Goal: Information Seeking & Learning: Check status

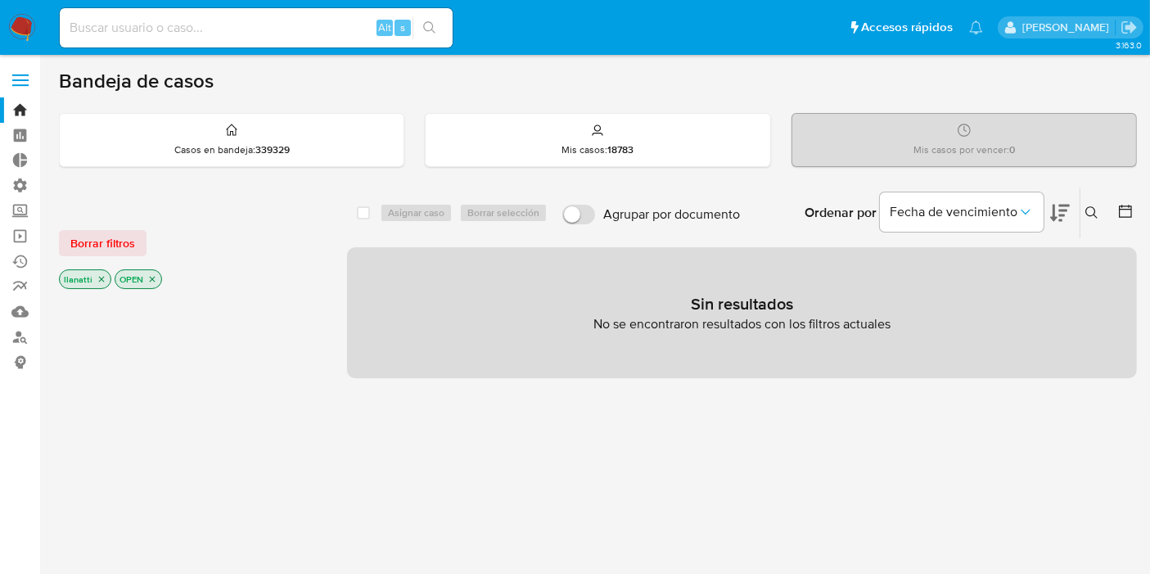
click at [97, 237] on span "Borrar filtros" at bounding box center [102, 243] width 65 height 23
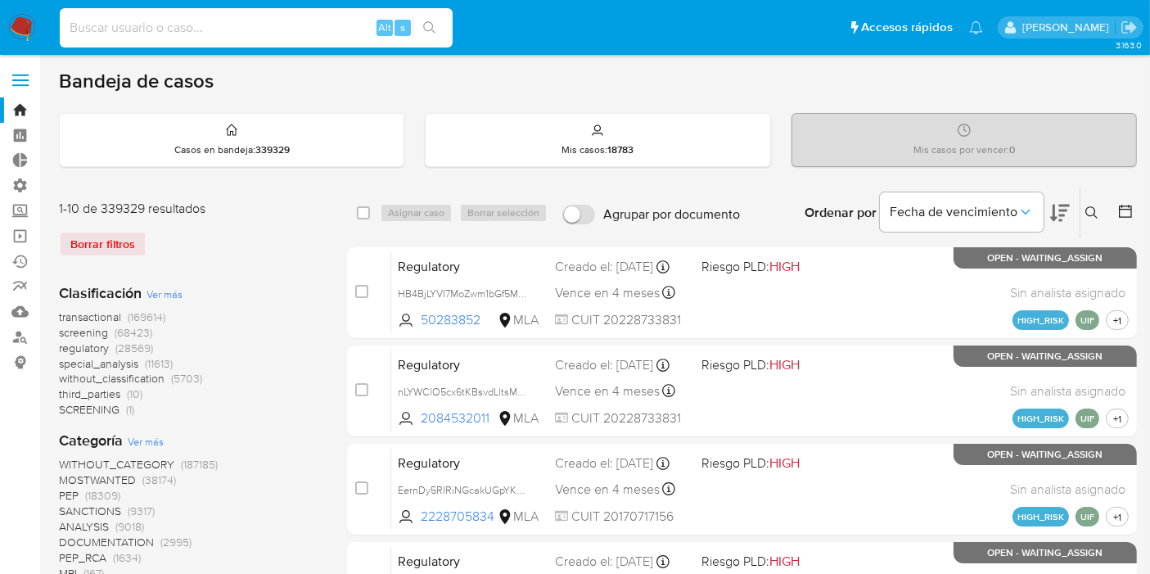
click at [180, 28] on input at bounding box center [256, 27] width 393 height 21
type input "recepcion@soteautomotores.com"
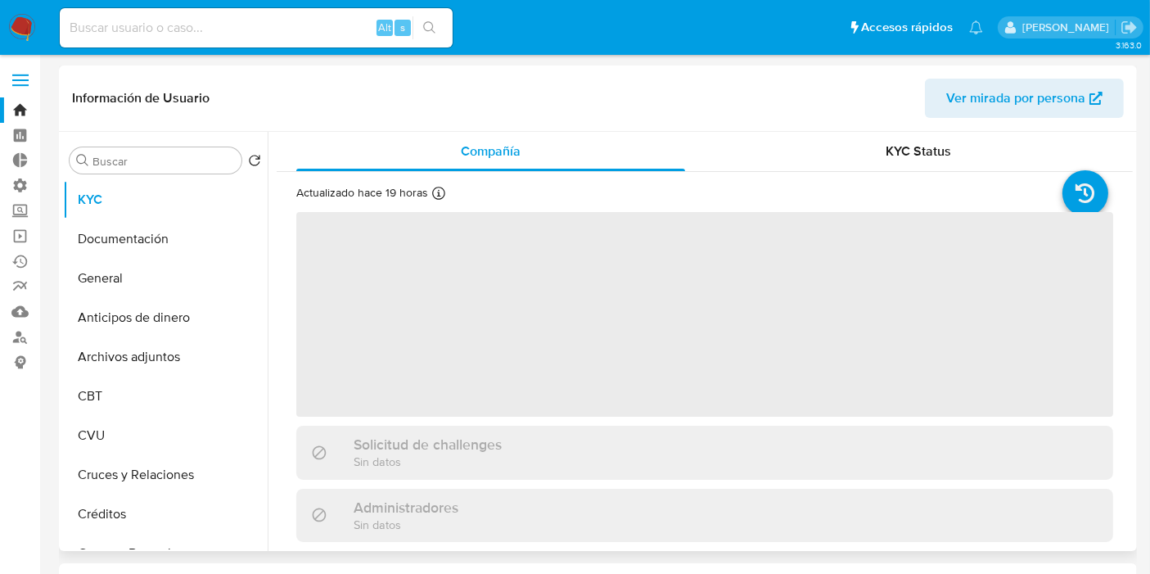
select select "10"
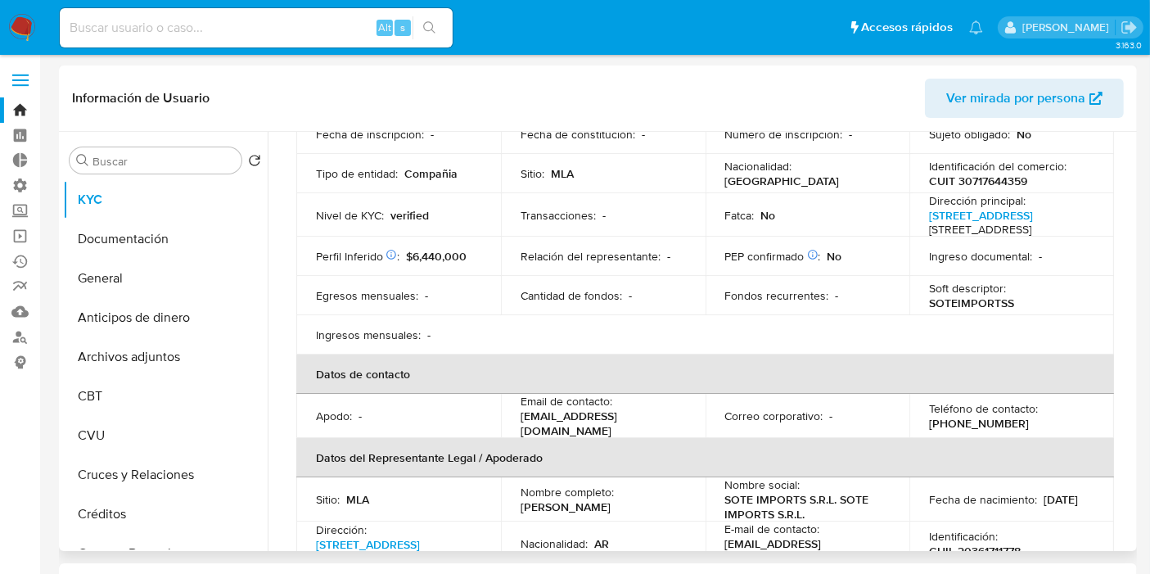
scroll to position [182, 0]
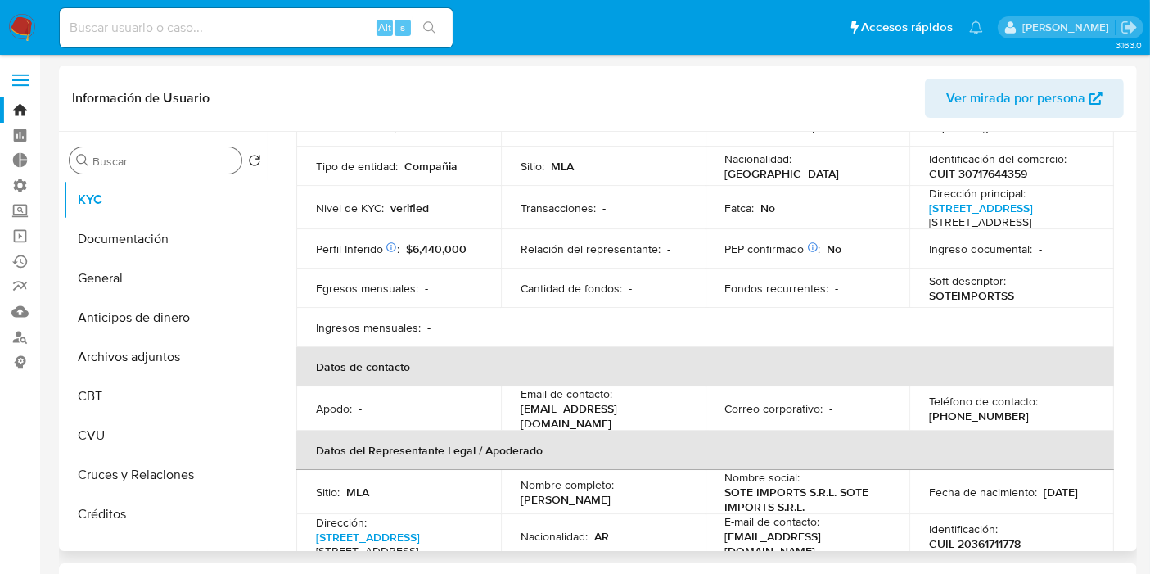
click at [107, 156] on div "Buscar" at bounding box center [156, 160] width 172 height 26
click at [107, 156] on input "Buscar" at bounding box center [164, 161] width 142 height 15
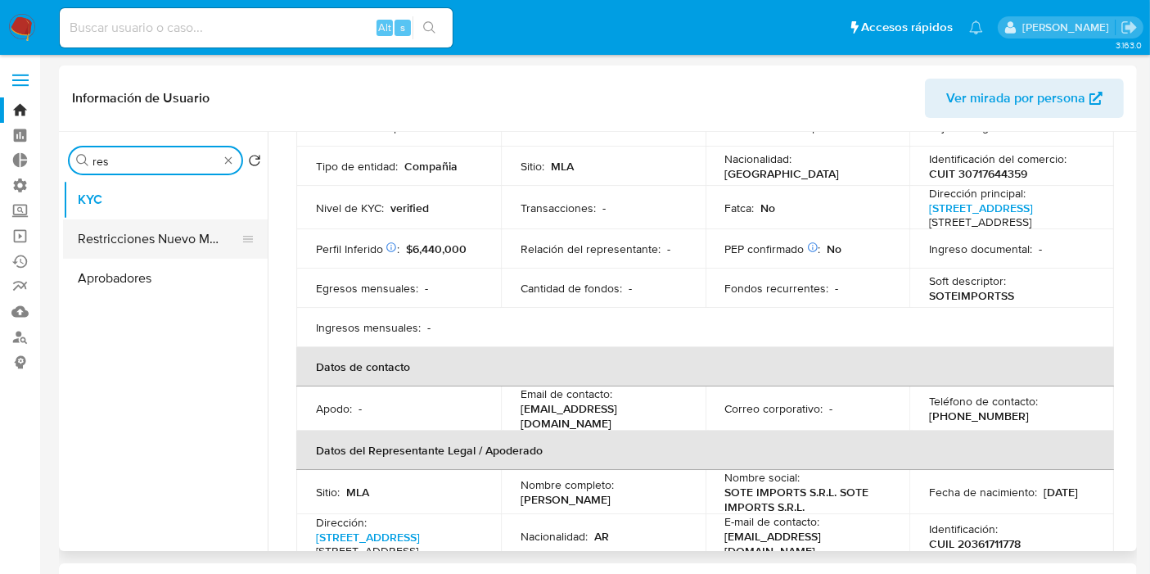
type input "res"
click at [132, 247] on button "Restricciones Nuevo Mundo" at bounding box center [159, 238] width 192 height 39
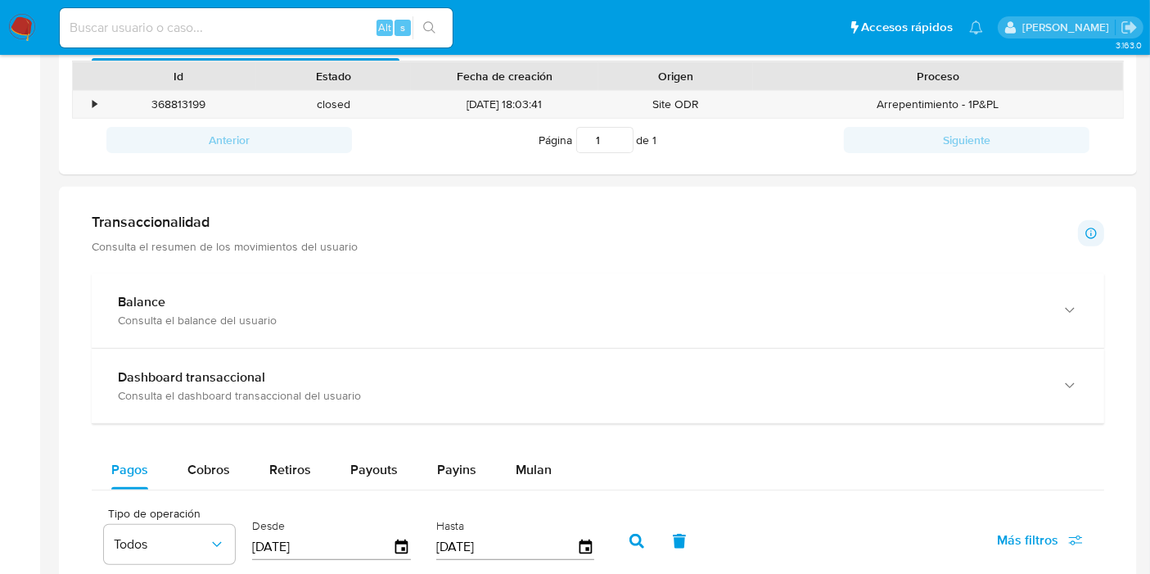
scroll to position [0, 0]
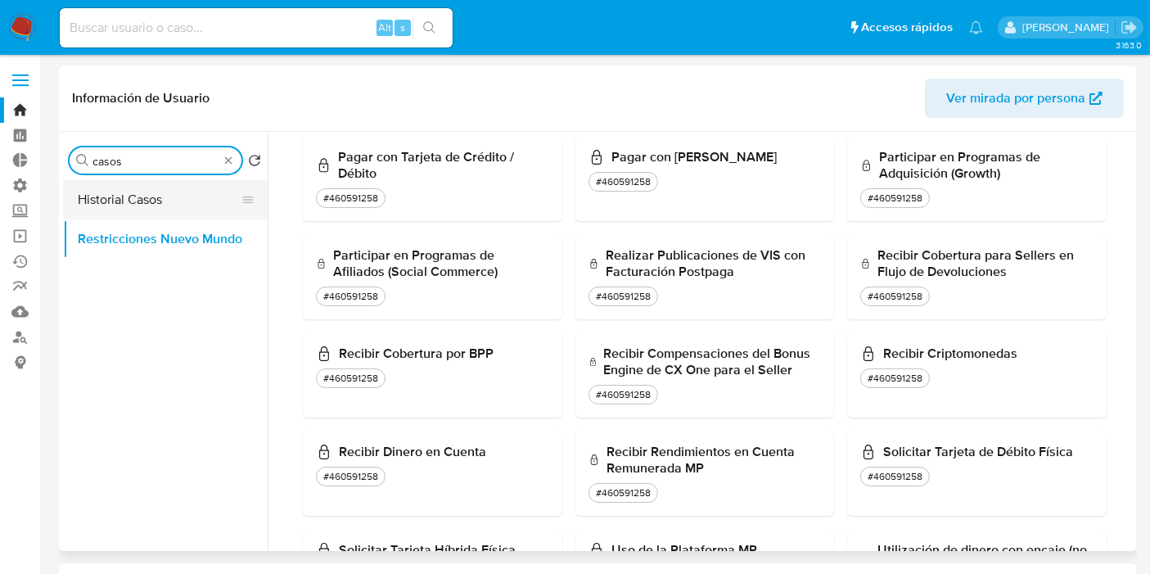
type input "casos"
click at [191, 206] on button "Historial Casos" at bounding box center [159, 199] width 192 height 39
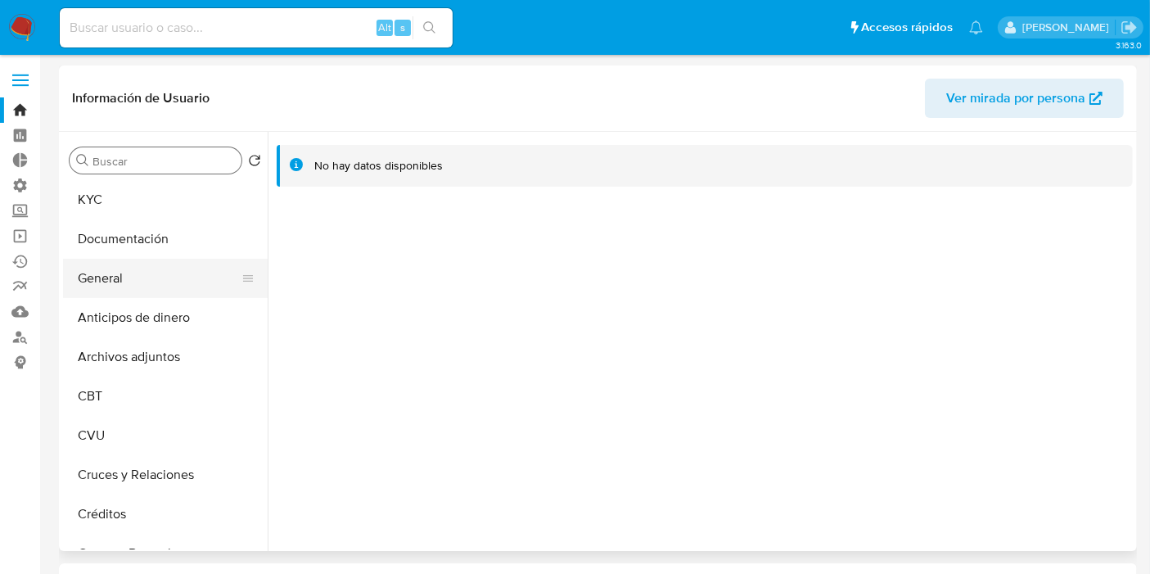
click at [131, 286] on button "General" at bounding box center [159, 278] width 192 height 39
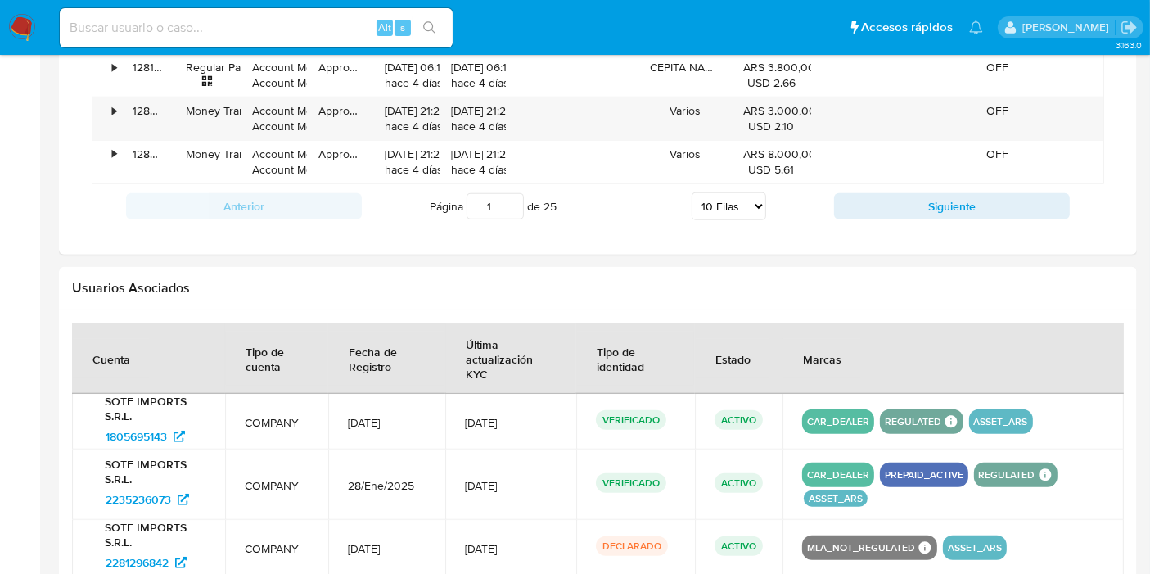
scroll to position [1600, 0]
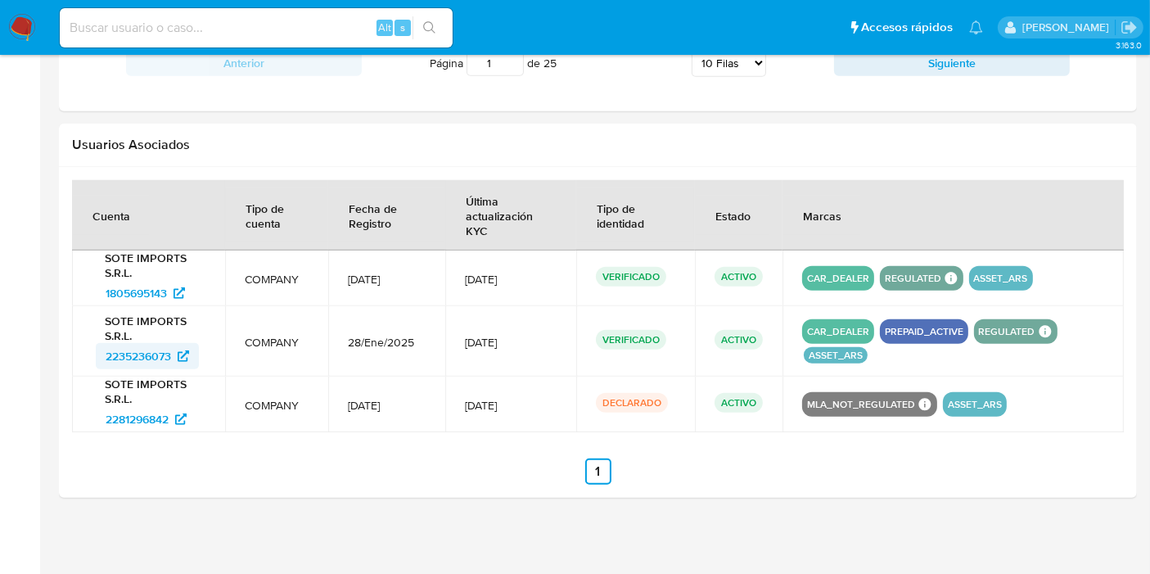
click at [126, 352] on span "2235236073" at bounding box center [139, 356] width 66 height 26
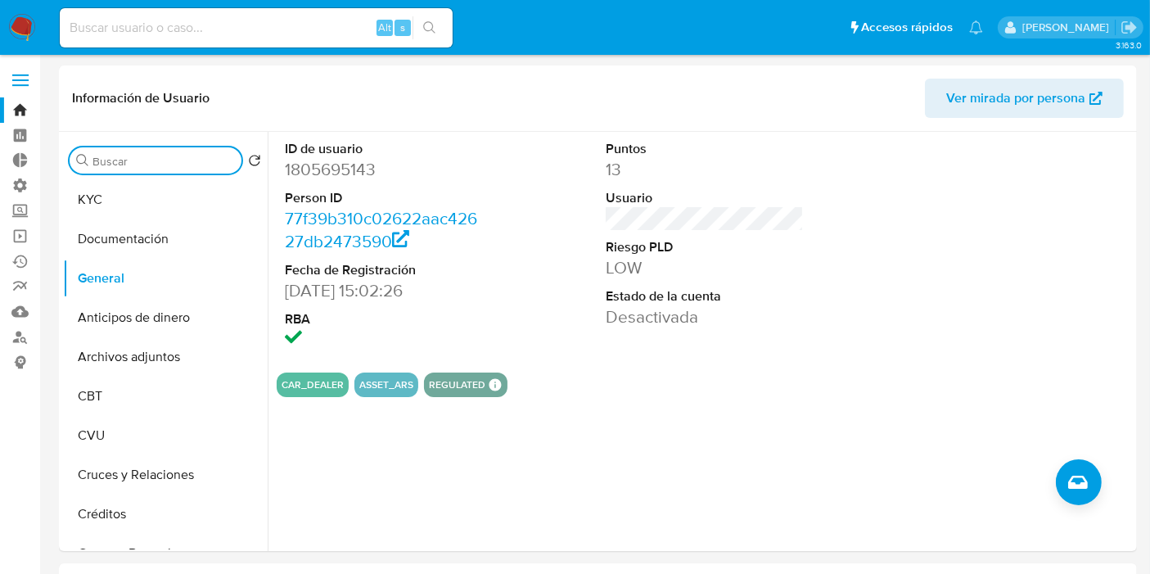
scroll to position [91, 0]
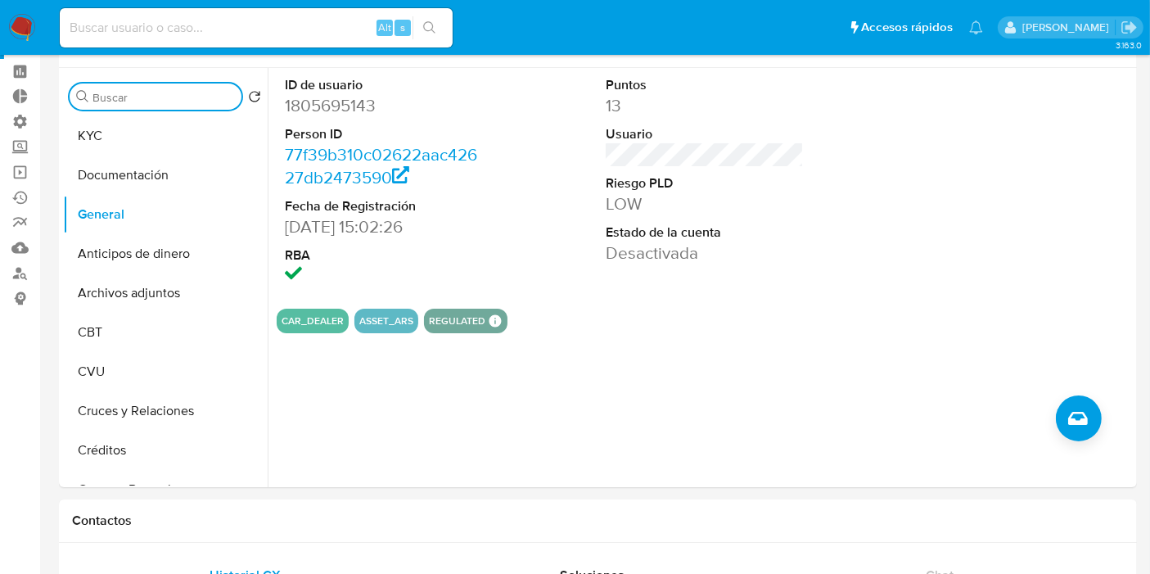
click at [153, 161] on div "Buscar Volver al orden por defecto KYC Documentación General Anticipos de diner…" at bounding box center [165, 278] width 205 height 417
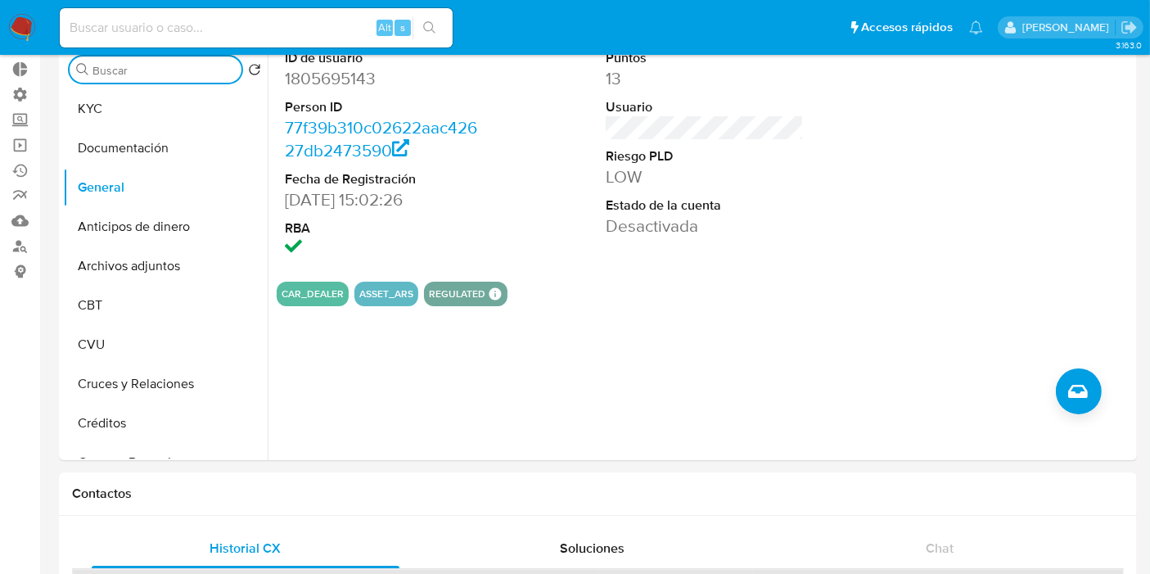
click at [149, 77] on input "Buscar" at bounding box center [164, 70] width 142 height 15
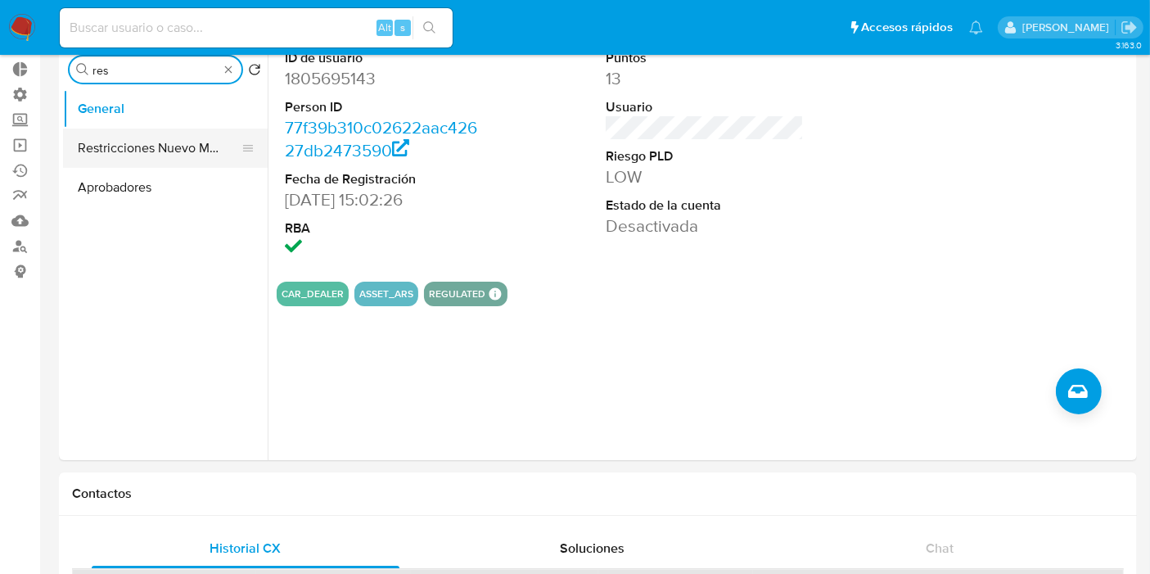
type input "res"
click at [127, 139] on button "Restricciones Nuevo Mundo" at bounding box center [159, 148] width 192 height 39
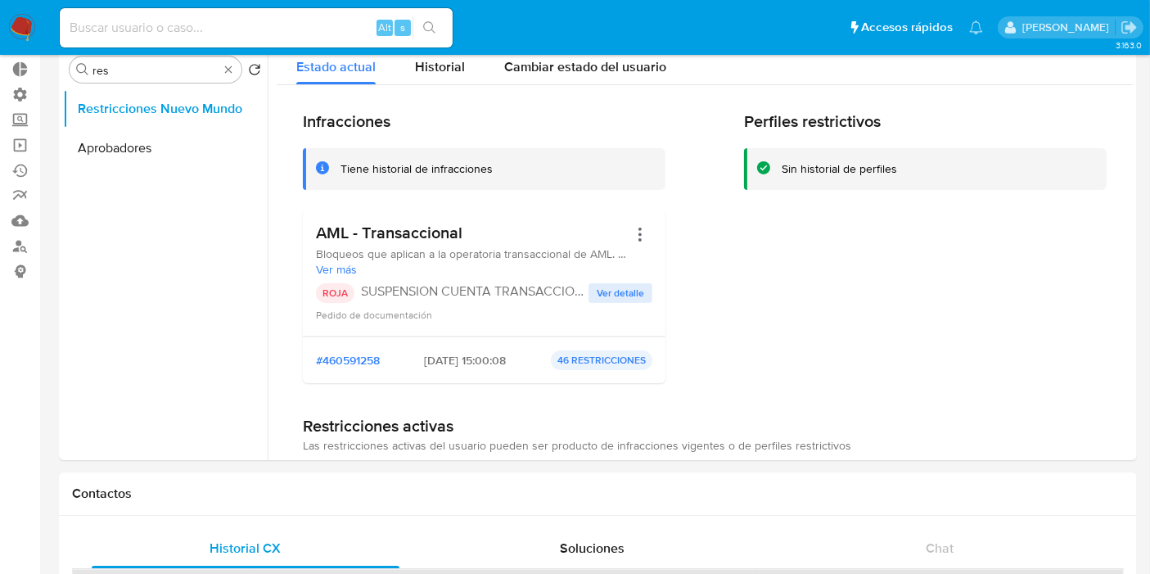
click at [620, 293] on span "Ver detalle" at bounding box center [620, 293] width 47 height 16
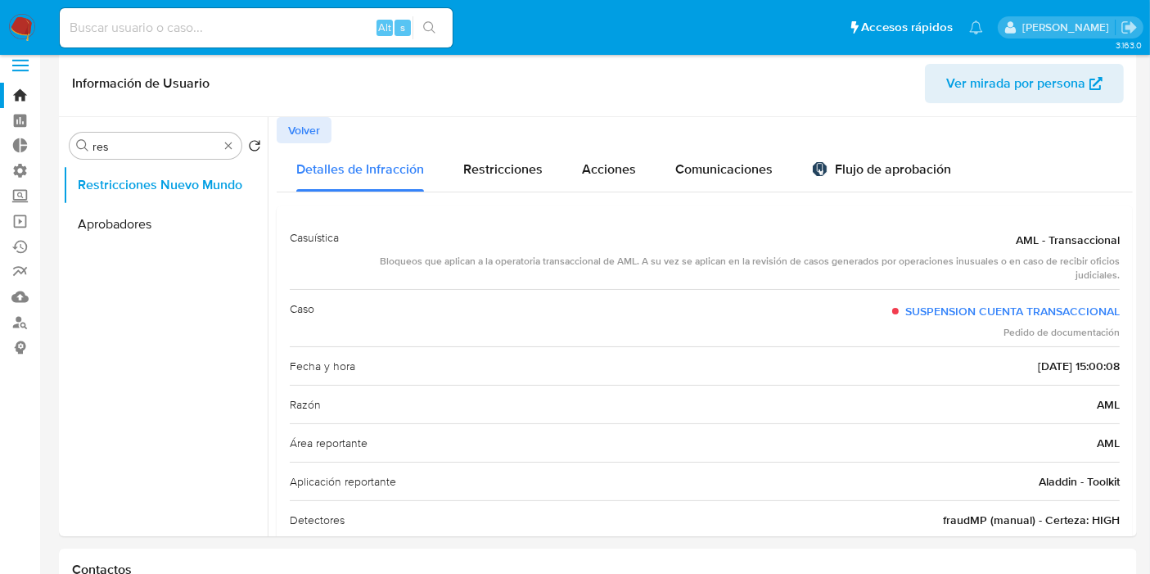
scroll to position [0, 0]
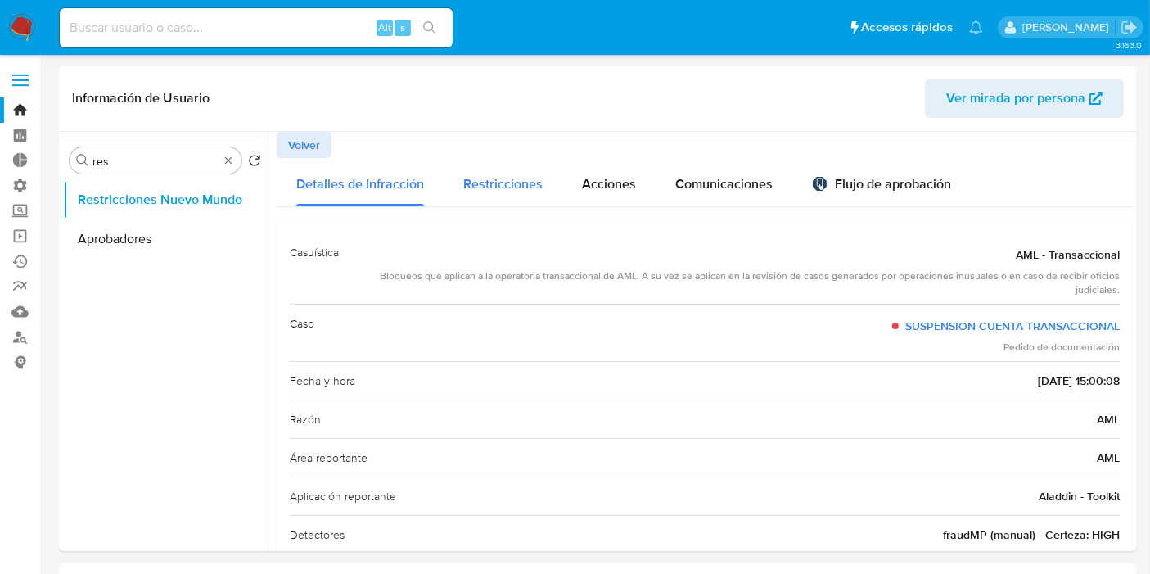
click at [508, 198] on div "Restricciones" at bounding box center [502, 182] width 79 height 48
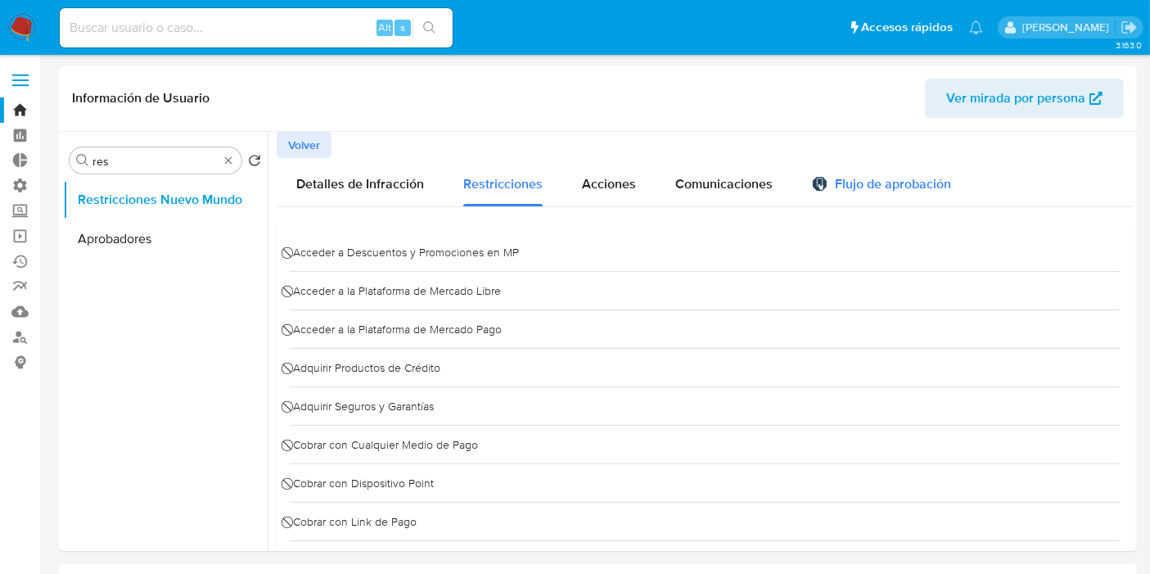
click at [861, 192] on div "Flujo de aprobación" at bounding box center [881, 187] width 139 height 18
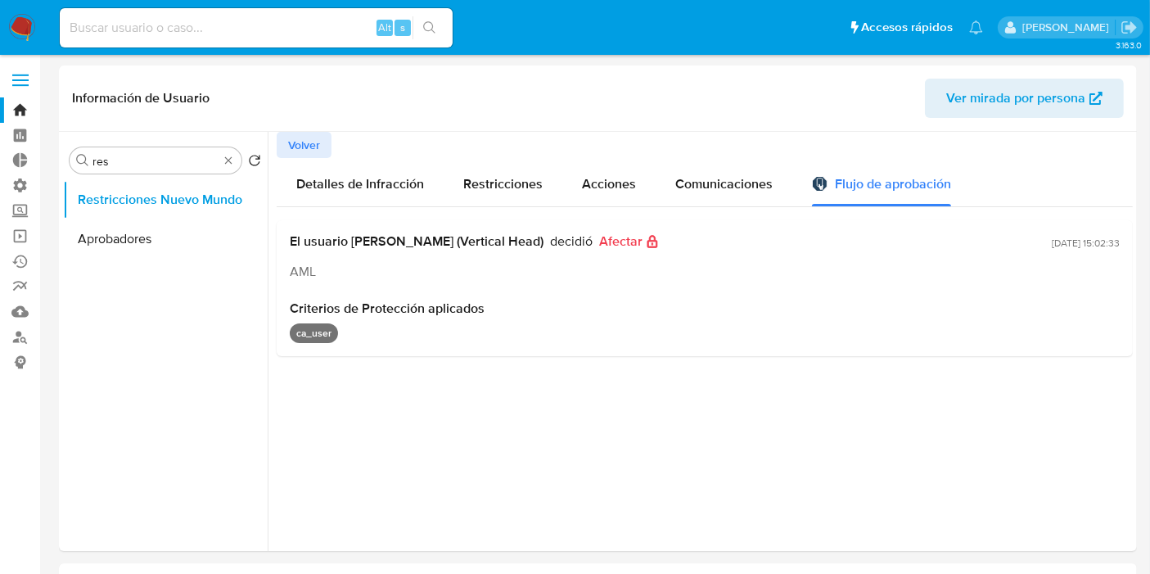
drag, startPoint x: 379, startPoint y: 237, endPoint x: 629, endPoint y: 357, distance: 276.9
click at [620, 275] on div "El usuario Ezequiel Gonzalo Castrillon (Vertical Head) decidió Afectar AML" at bounding box center [668, 256] width 756 height 47
click at [629, 357] on div at bounding box center [701, 341] width 866 height 419
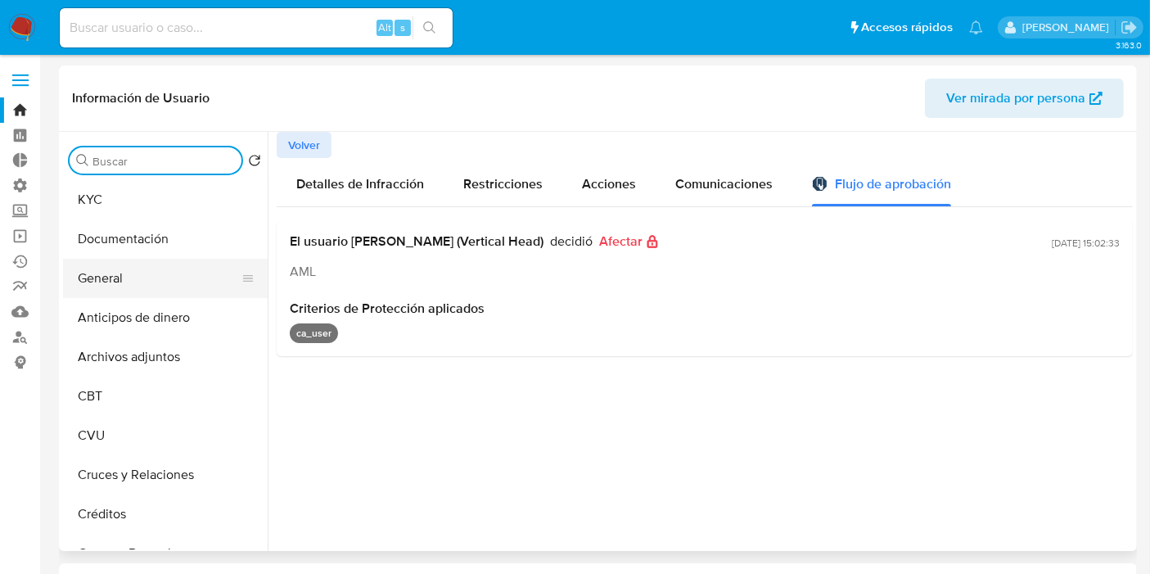
click at [110, 283] on button "General" at bounding box center [159, 278] width 192 height 39
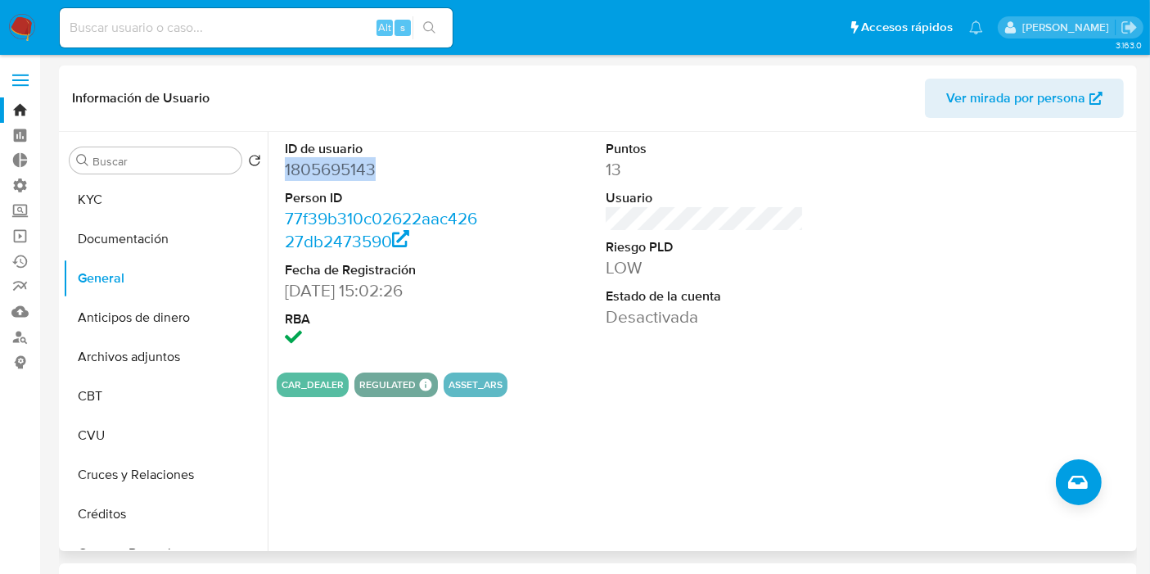
drag, startPoint x: 384, startPoint y: 174, endPoint x: 285, endPoint y: 176, distance: 99.1
click at [285, 176] on dd "1805695143" at bounding box center [384, 169] width 198 height 23
copy dd "1805695143"
click at [115, 197] on button "KYC" at bounding box center [159, 199] width 192 height 39
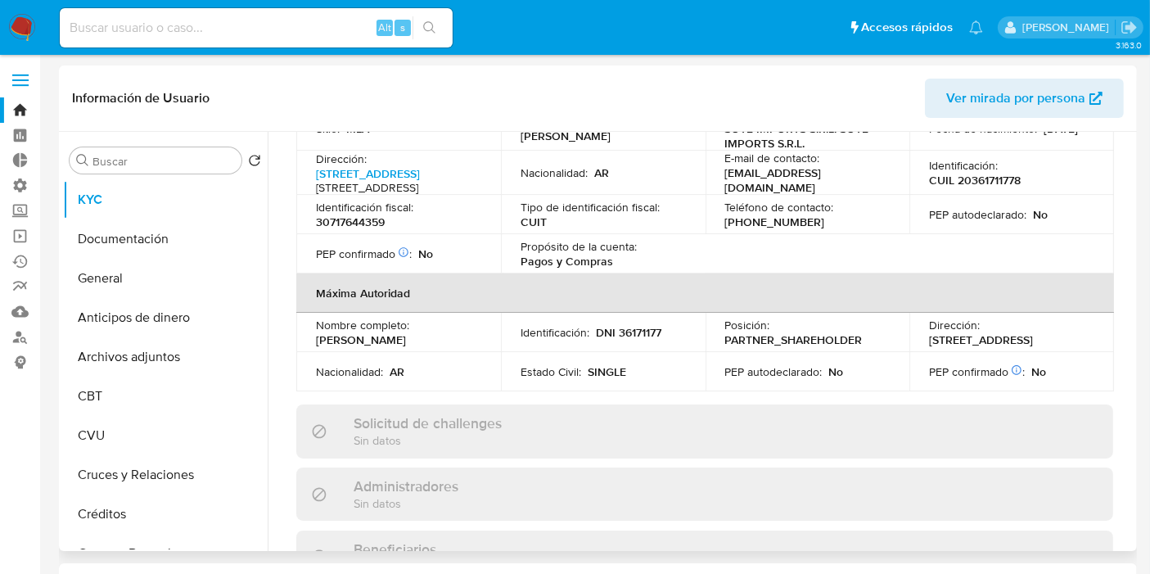
scroll to position [636, 0]
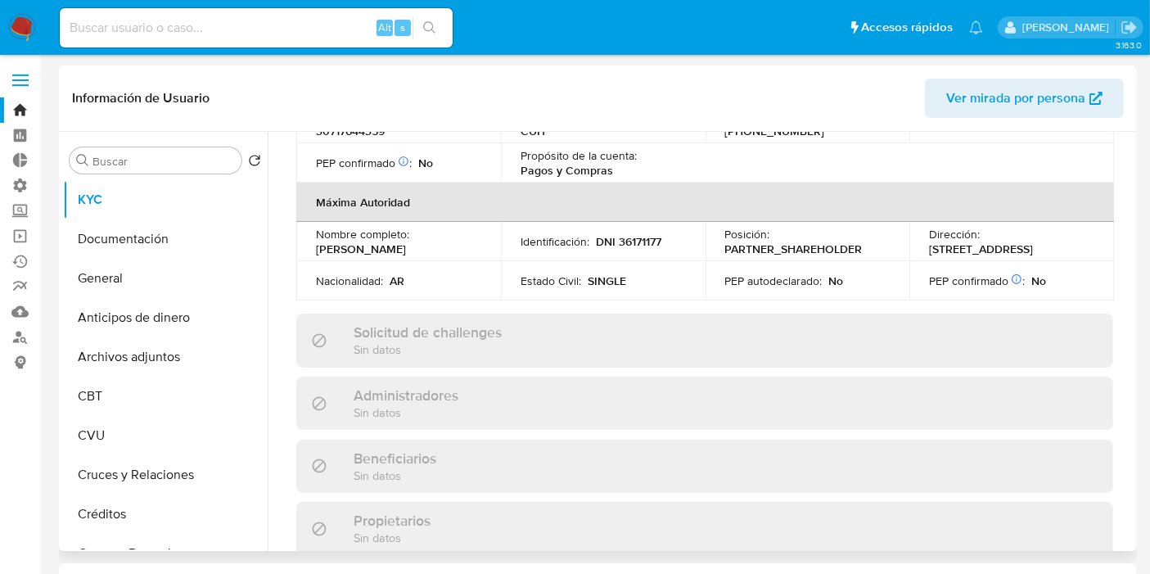
drag, startPoint x: 359, startPoint y: 276, endPoint x: 472, endPoint y: 276, distance: 113.0
click at [472, 256] on div "Nombre completo : Ricardo Jose Sodo Toranzo" at bounding box center [398, 241] width 165 height 29
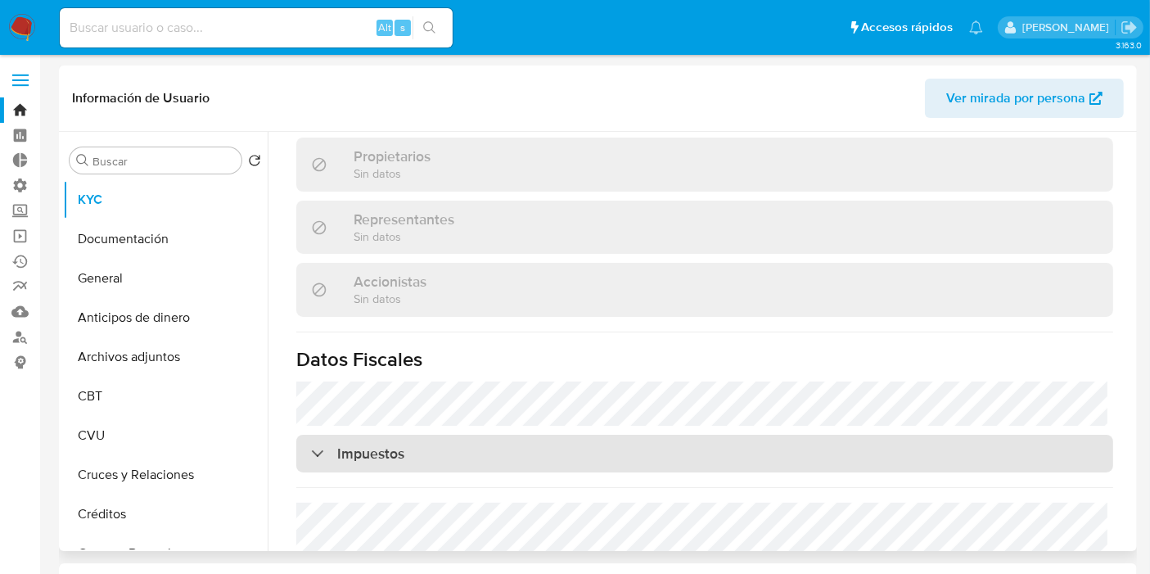
scroll to position [1195, 0]
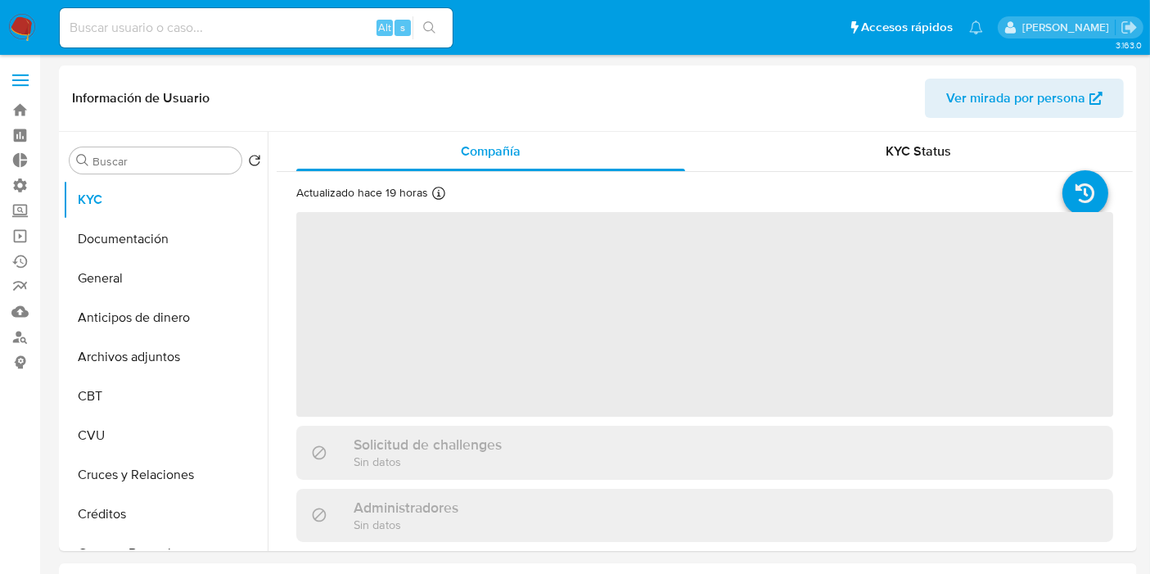
select select "10"
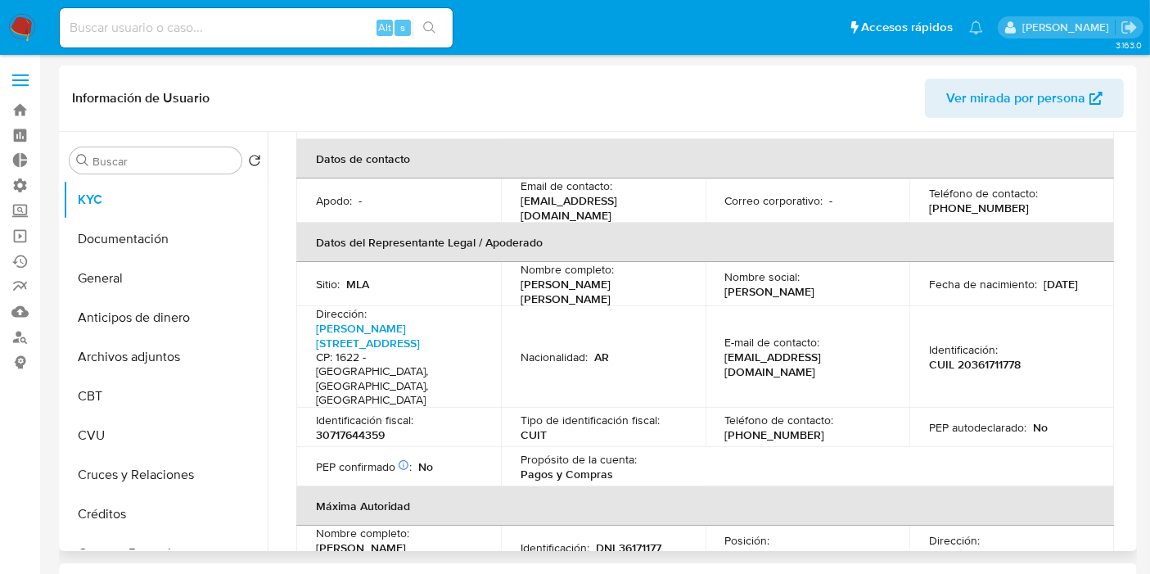
scroll to position [454, 0]
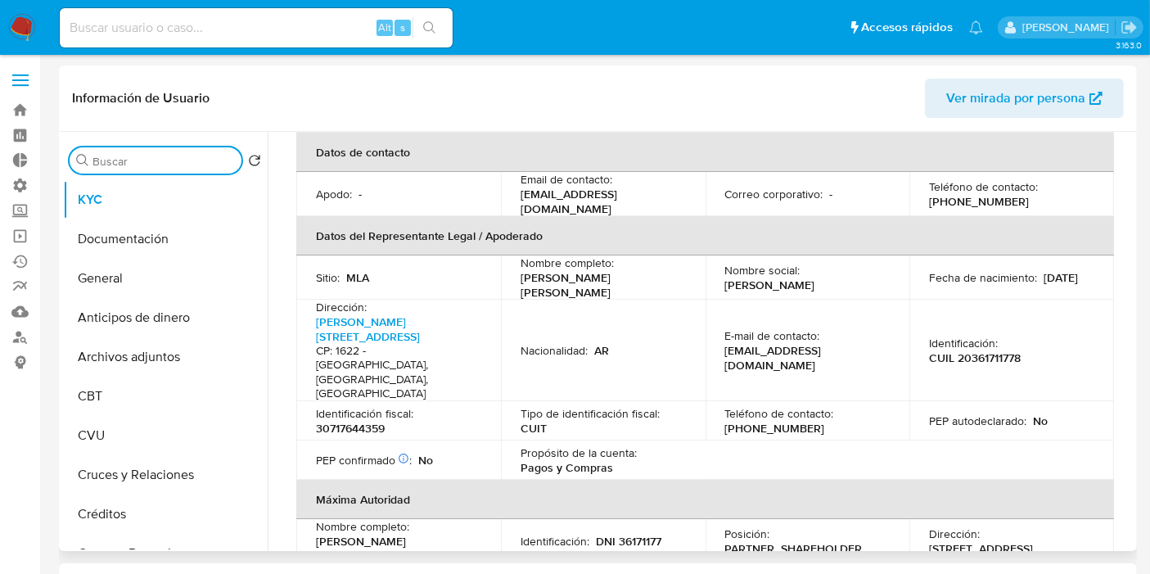
click at [132, 166] on input "Buscar" at bounding box center [164, 161] width 142 height 15
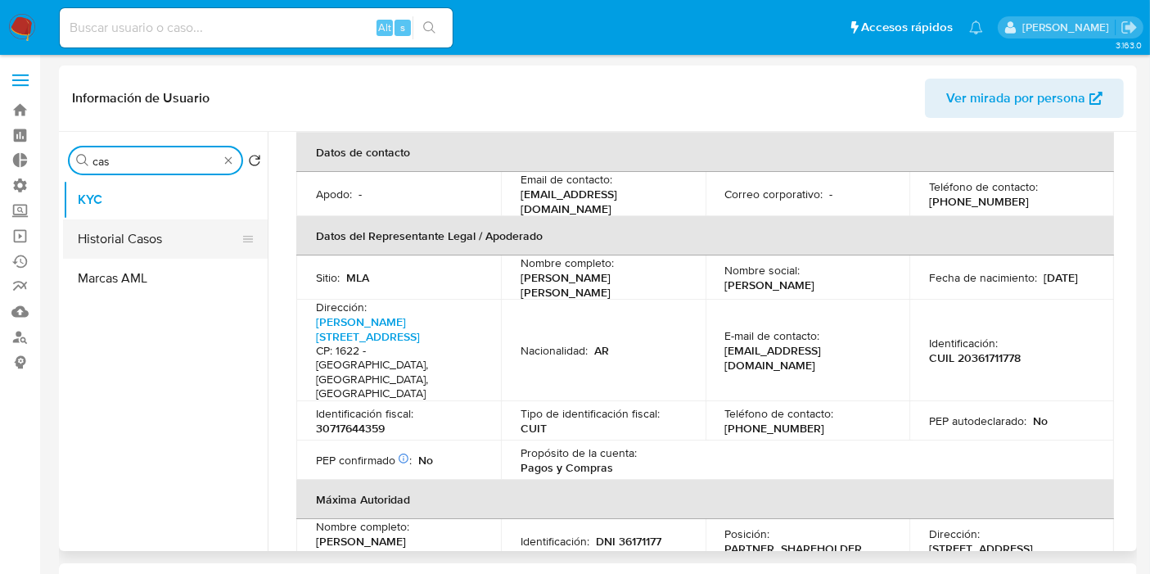
type input "cas"
click at [144, 231] on button "Historial Casos" at bounding box center [159, 238] width 192 height 39
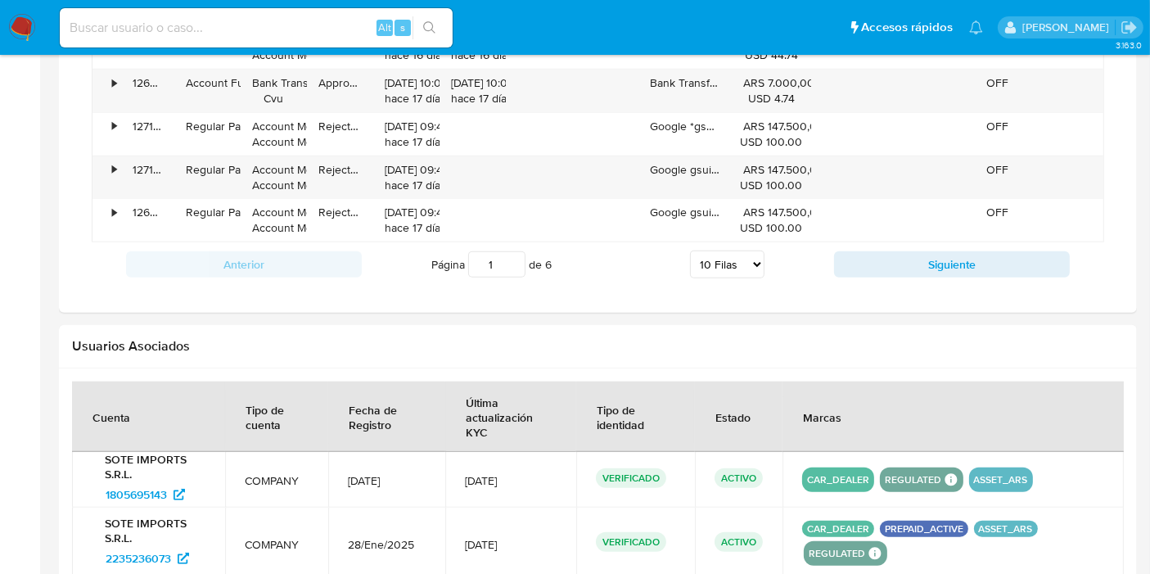
scroll to position [1710, 0]
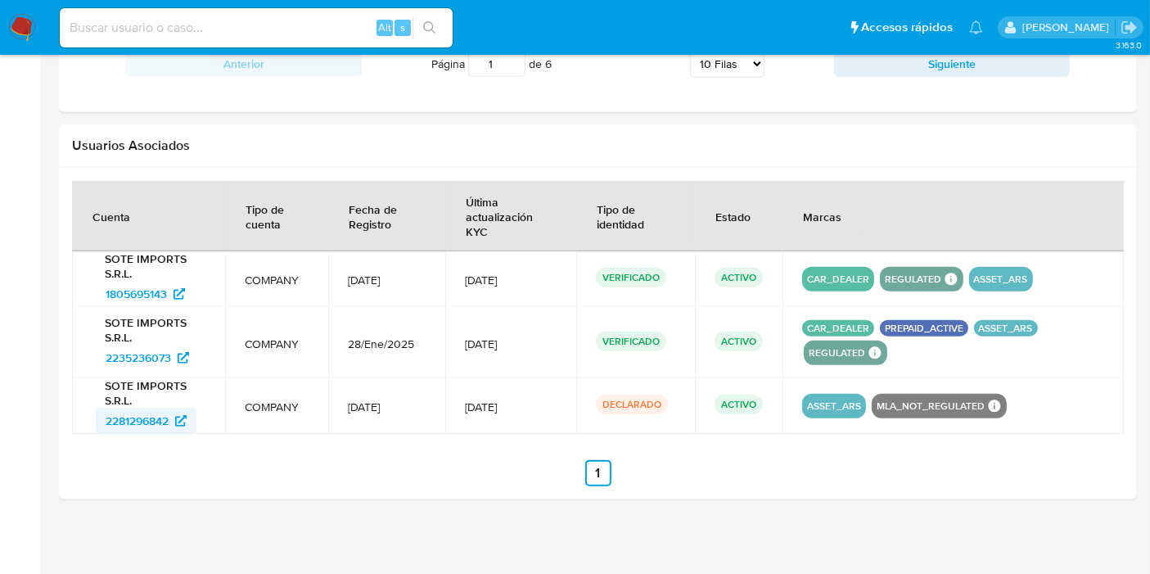
click at [110, 415] on span "2281296842" at bounding box center [137, 421] width 63 height 26
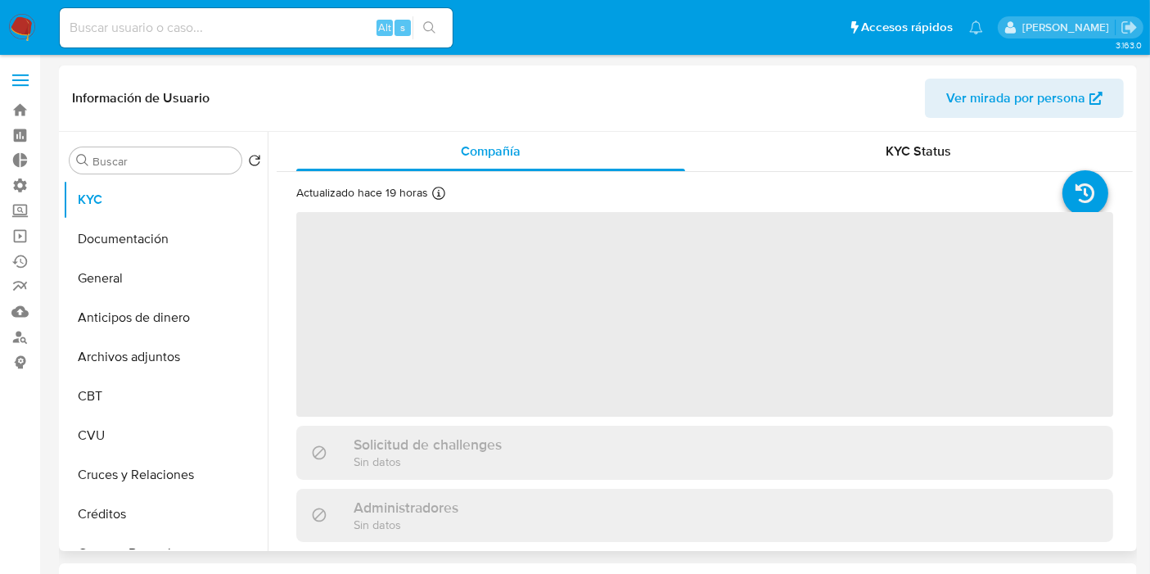
select select "10"
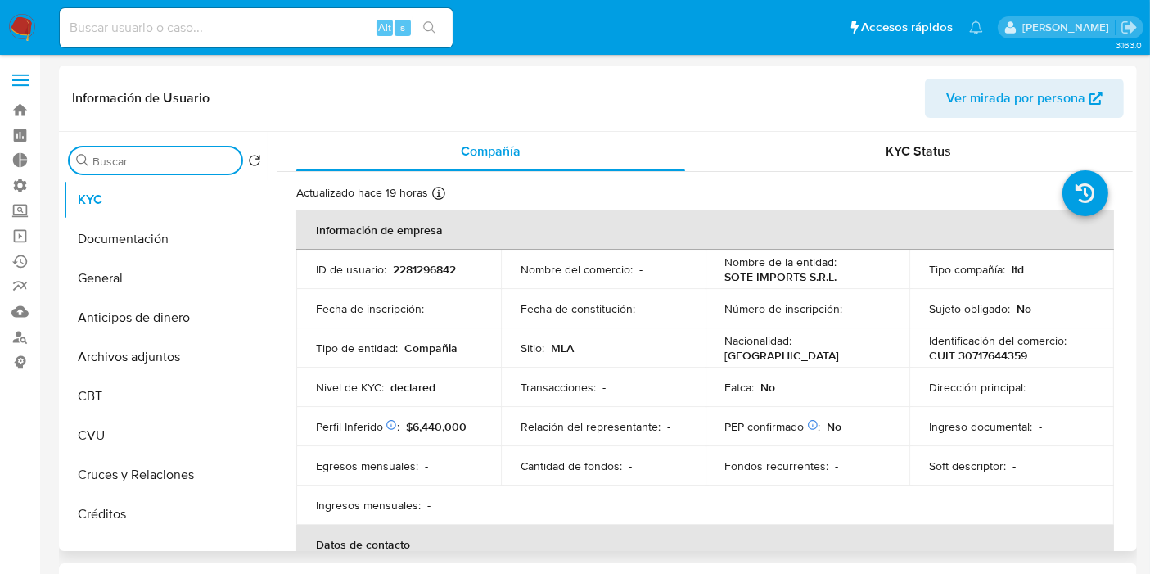
click at [105, 165] on input "Buscar" at bounding box center [164, 161] width 142 height 15
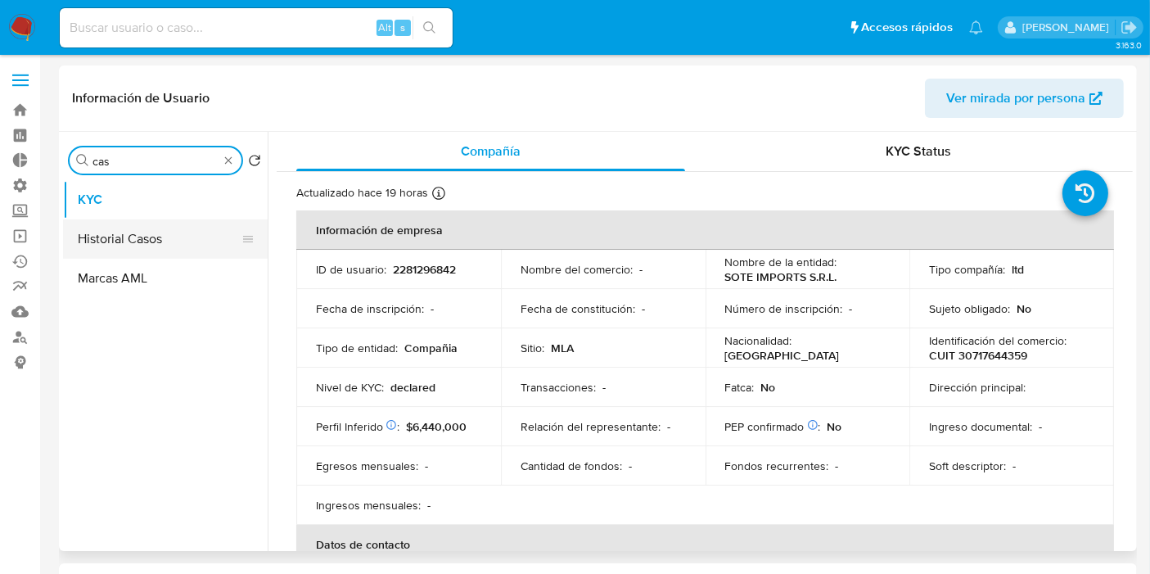
type input "cas"
click at [137, 239] on button "Historial Casos" at bounding box center [159, 238] width 192 height 39
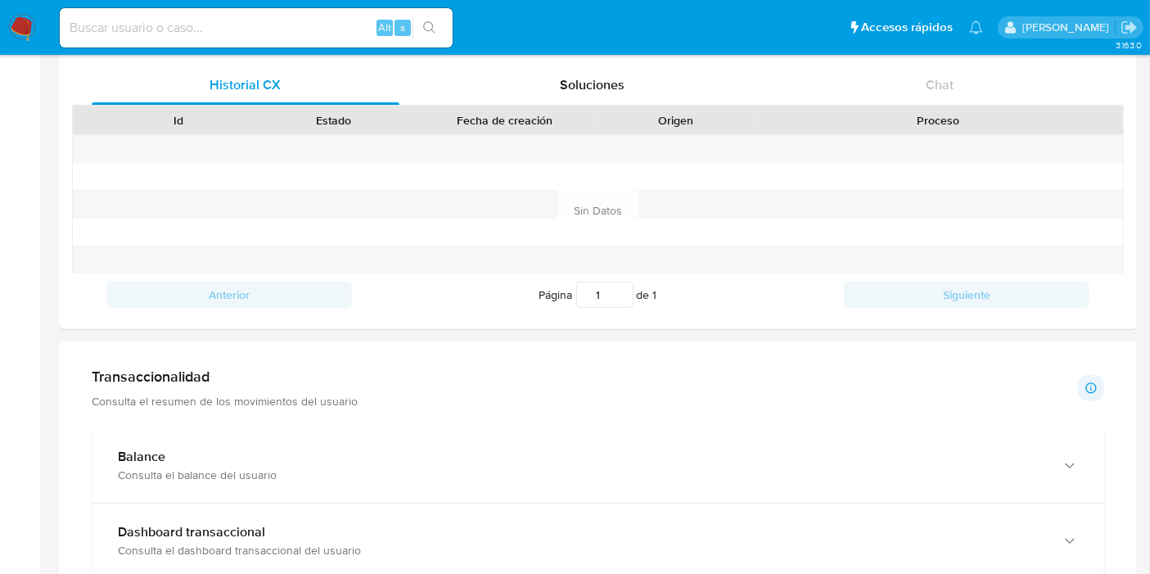
scroll to position [190, 0]
